Goal: Find specific page/section: Find specific page/section

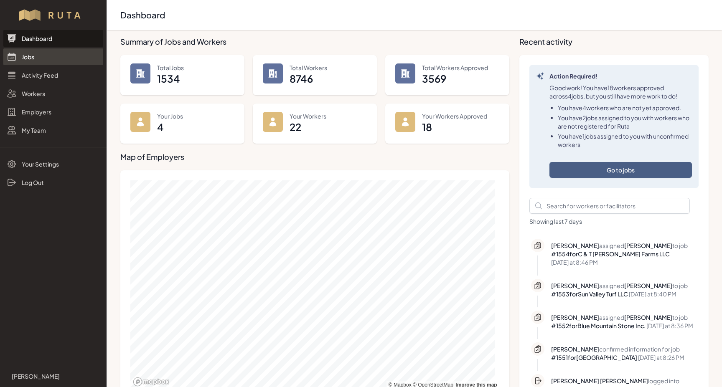
click at [23, 59] on link "Jobs" at bounding box center [53, 56] width 100 height 17
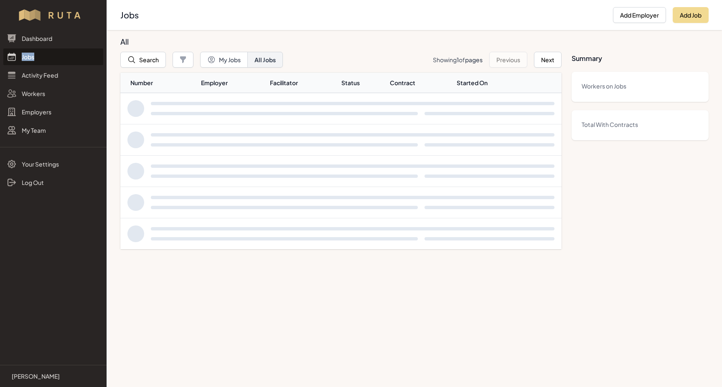
click at [23, 59] on link "Jobs" at bounding box center [53, 56] width 100 height 17
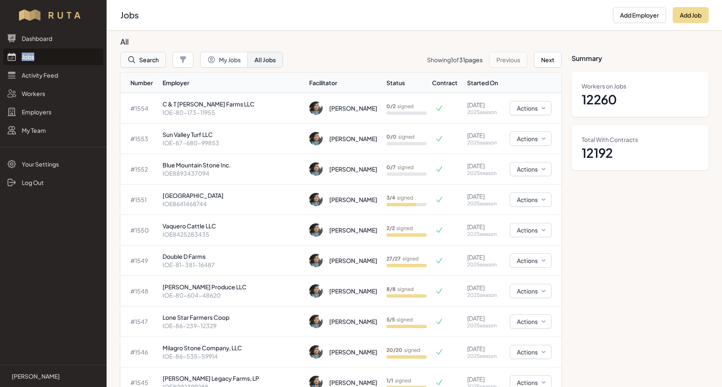
click at [145, 59] on button "Search" at bounding box center [143, 60] width 46 height 16
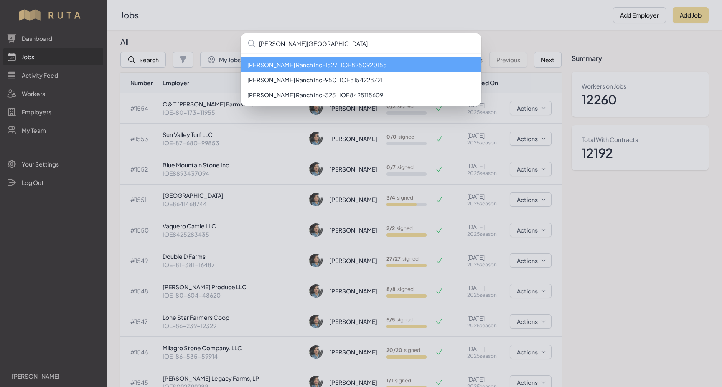
type input "[PERSON_NAME][GEOGRAPHIC_DATA]"
click at [281, 64] on li "[PERSON_NAME] Ranch Inc - 1527 - IOE8250920155" at bounding box center [361, 64] width 241 height 15
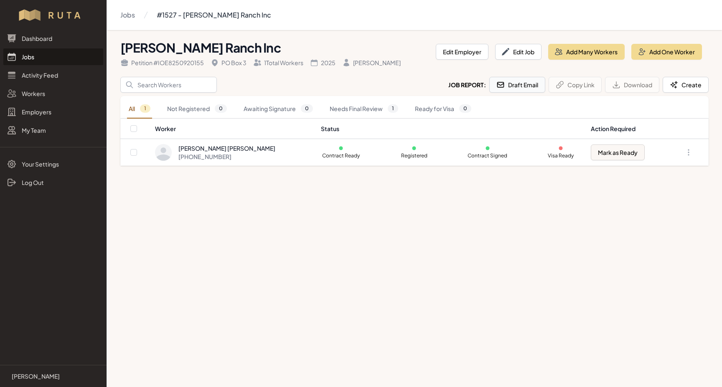
click at [509, 84] on button "Draft Email" at bounding box center [517, 85] width 56 height 16
click at [28, 59] on link "Jobs" at bounding box center [53, 56] width 100 height 17
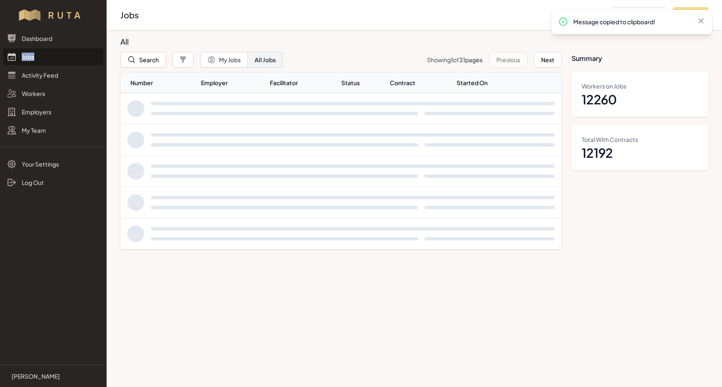
click at [28, 59] on link "Jobs" at bounding box center [53, 56] width 100 height 17
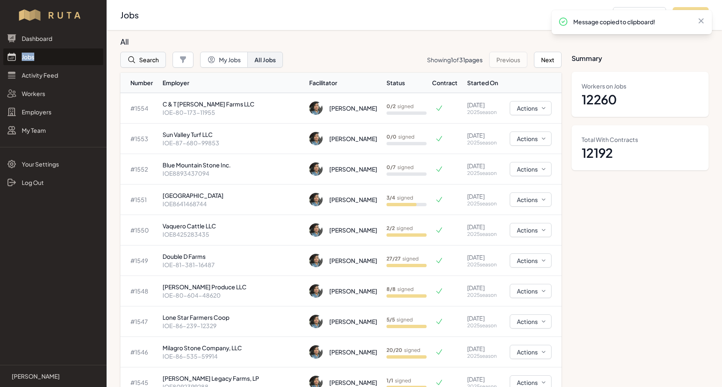
click at [148, 60] on button "Search" at bounding box center [143, 60] width 46 height 16
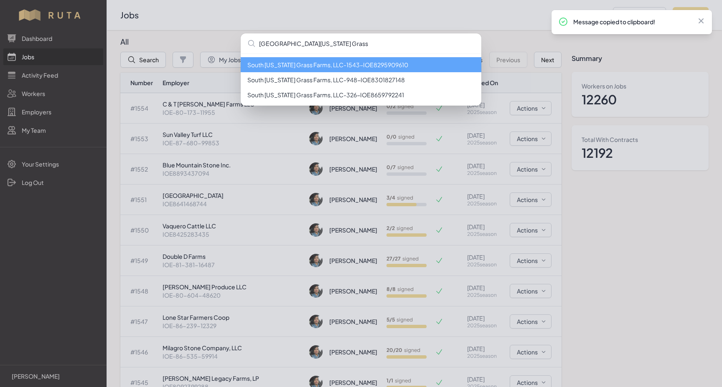
type input "[GEOGRAPHIC_DATA][US_STATE] Grass"
click at [412, 61] on li "South [US_STATE] Grass Farms, LLC - 1543 - IOE8295909610" at bounding box center [361, 64] width 241 height 15
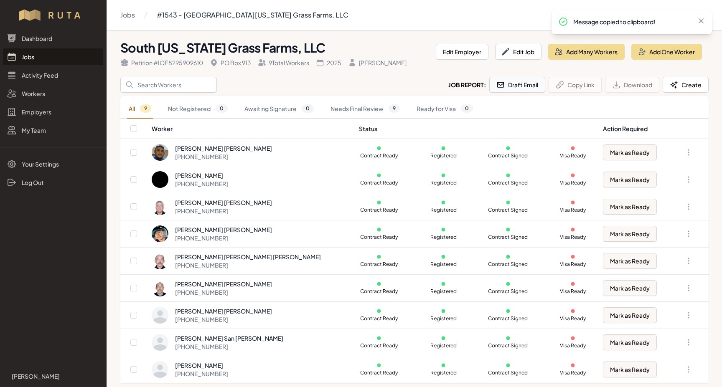
click at [524, 88] on button "Draft Email" at bounding box center [517, 85] width 56 height 16
click at [30, 55] on link "Jobs" at bounding box center [53, 56] width 100 height 17
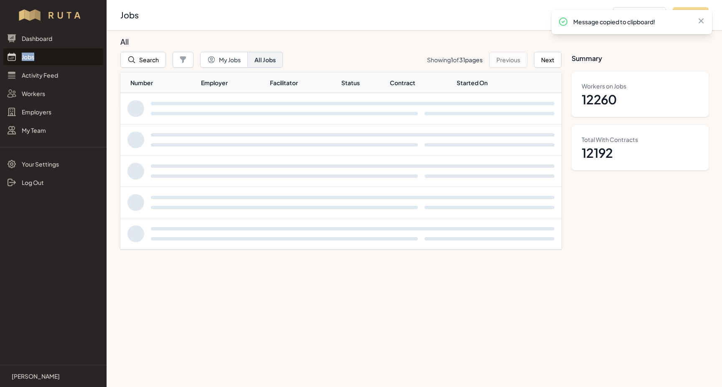
click at [30, 55] on link "Jobs" at bounding box center [53, 56] width 100 height 17
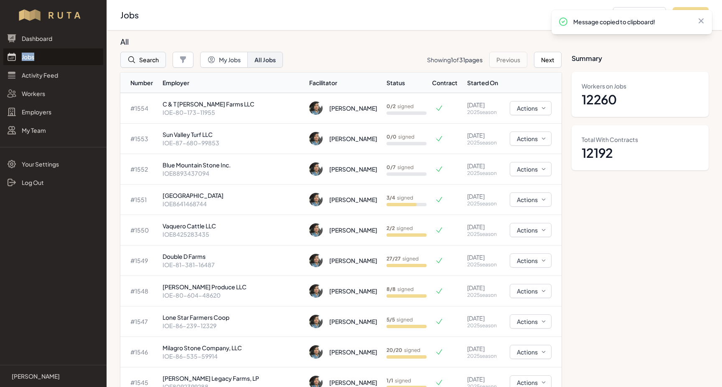
click at [145, 60] on button "Search" at bounding box center [143, 60] width 46 height 16
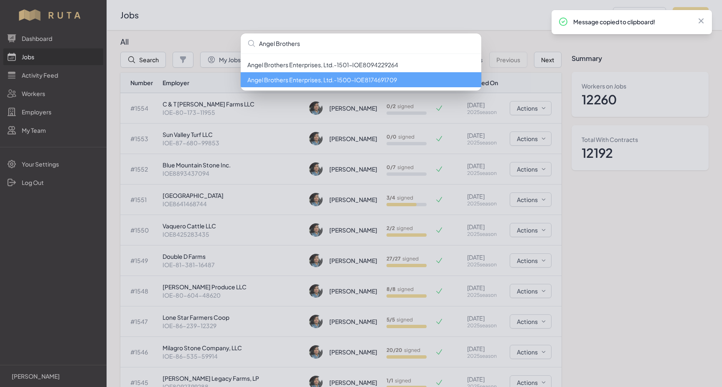
type input "Angel Brothers"
click at [294, 84] on li "Angel Brothers Enterprises, Ltd. - 1500 - IOE8174691709" at bounding box center [361, 79] width 241 height 15
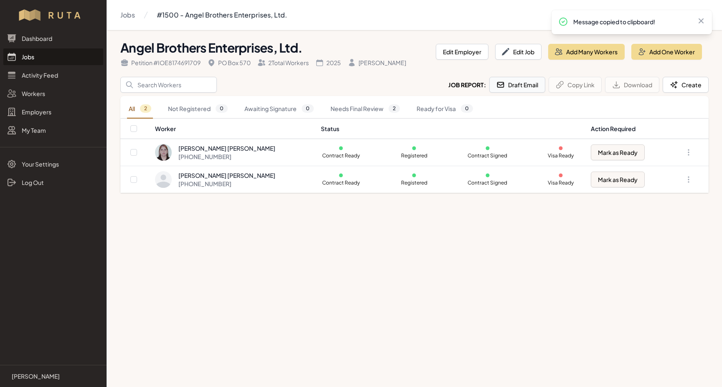
click at [509, 89] on button "Draft Email" at bounding box center [517, 85] width 56 height 16
click at [26, 58] on link "Jobs" at bounding box center [53, 56] width 100 height 17
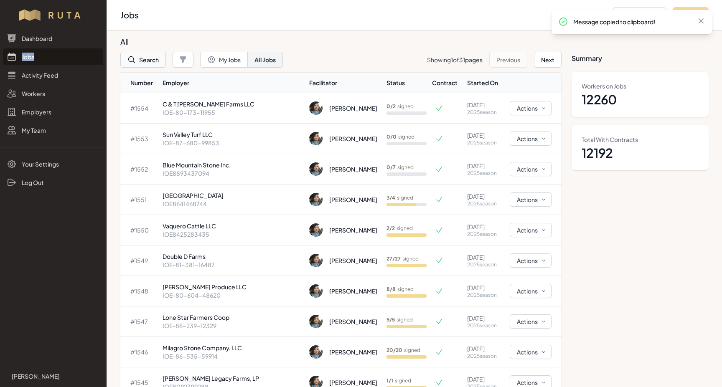
click at [147, 60] on button "Search" at bounding box center [143, 60] width 46 height 16
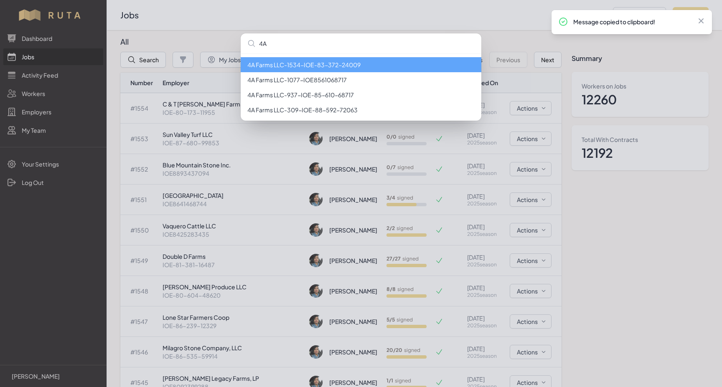
type input "4A"
click at [266, 69] on li "4A Farms LLC - 1534 - IOE-83-372-24009" at bounding box center [361, 64] width 241 height 15
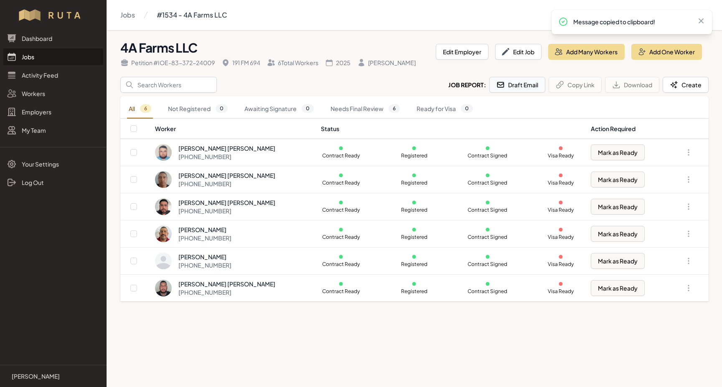
click at [530, 83] on button "Draft Email" at bounding box center [517, 85] width 56 height 16
